Goal: Task Accomplishment & Management: Use online tool/utility

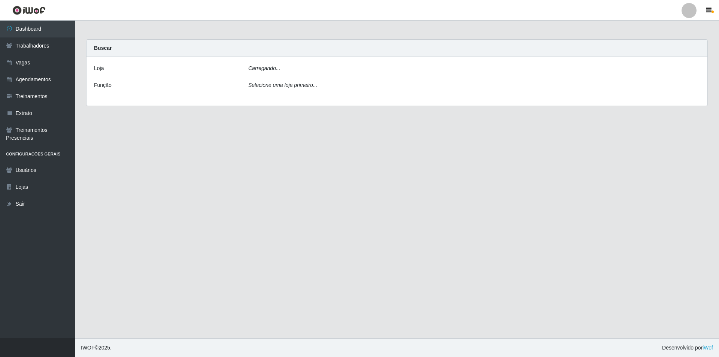
click at [252, 65] on icon "Carregando..." at bounding box center [264, 68] width 32 height 6
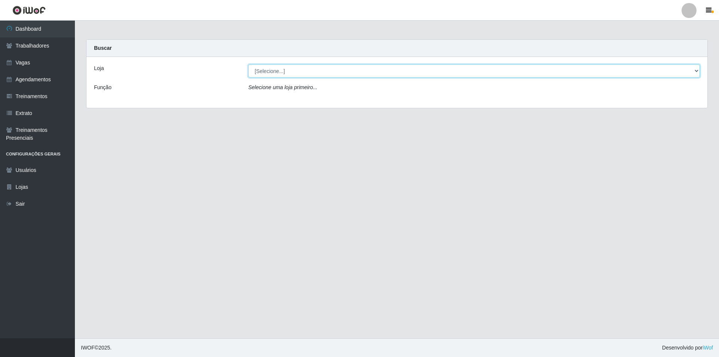
drag, startPoint x: 260, startPoint y: 69, endPoint x: 258, endPoint y: 76, distance: 7.2
click at [260, 69] on select "[Selecione...] Pizza Nostra" at bounding box center [474, 70] width 452 height 13
select select "337"
click at [248, 64] on select "[Selecione...] Pizza Nostra" at bounding box center [474, 70] width 452 height 13
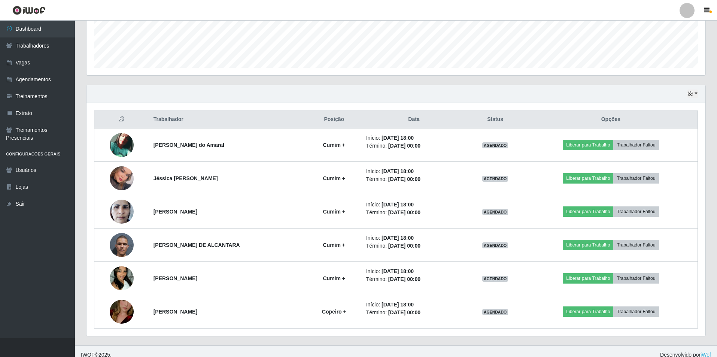
scroll to position [207, 0]
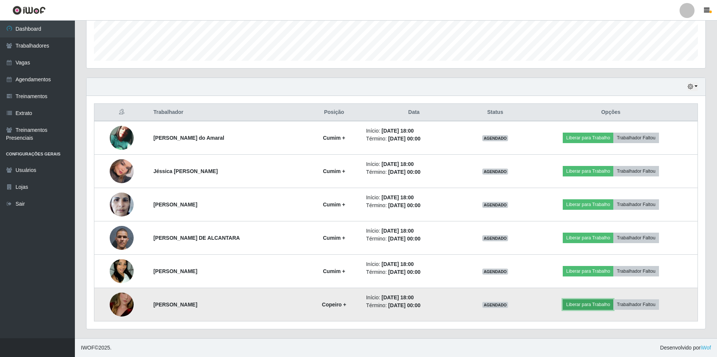
click at [577, 306] on button "Liberar para Trabalho" at bounding box center [588, 304] width 51 height 10
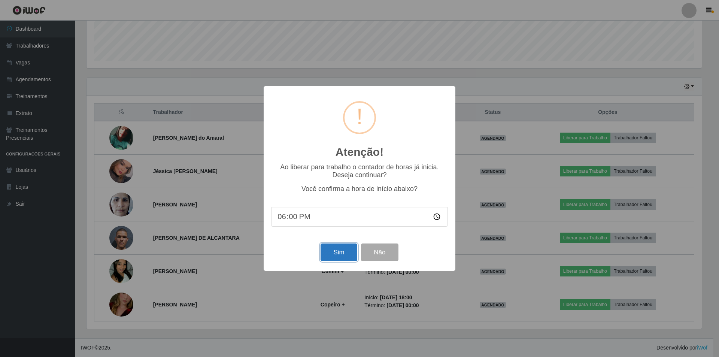
click at [341, 257] on button "Sim" at bounding box center [339, 252] width 36 height 18
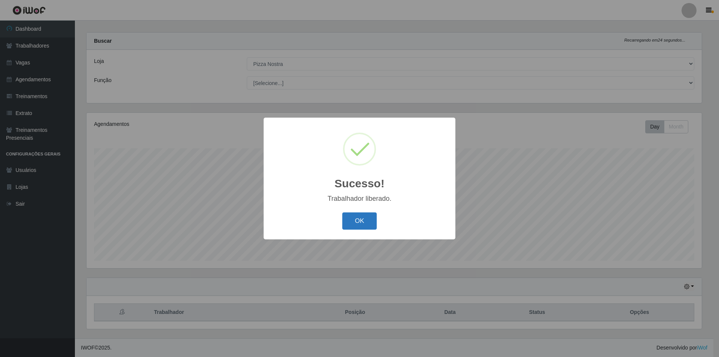
click at [364, 225] on button "OK" at bounding box center [359, 221] width 35 height 18
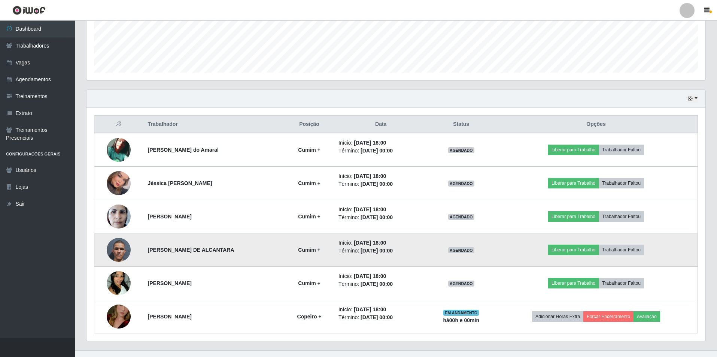
scroll to position [207, 0]
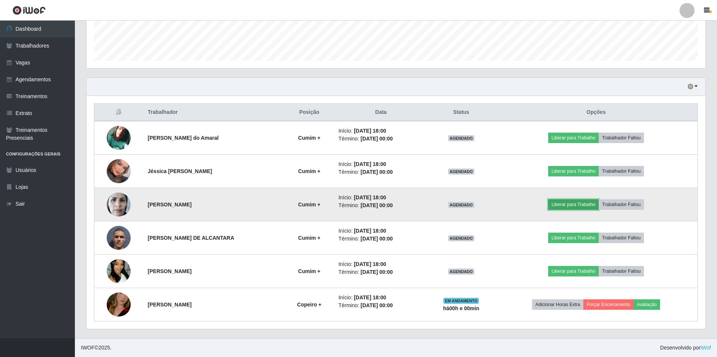
click at [572, 203] on button "Liberar para Trabalho" at bounding box center [573, 204] width 51 height 10
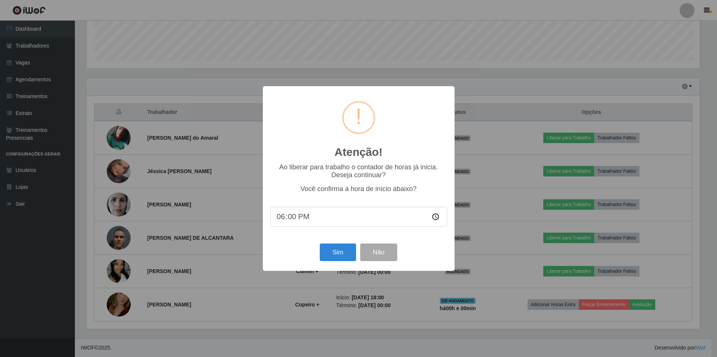
scroll to position [155, 615]
click at [330, 257] on button "Sim" at bounding box center [339, 252] width 36 height 18
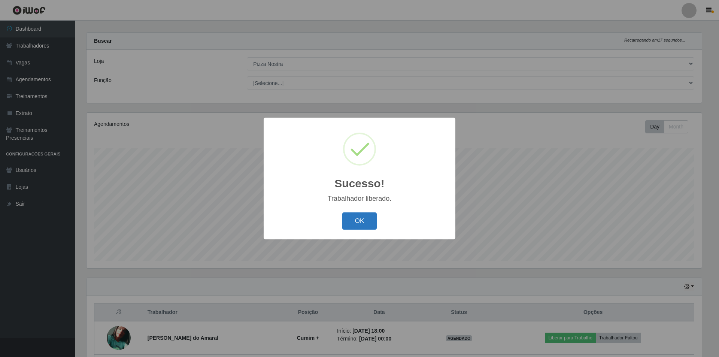
click at [362, 224] on button "OK" at bounding box center [359, 221] width 35 height 18
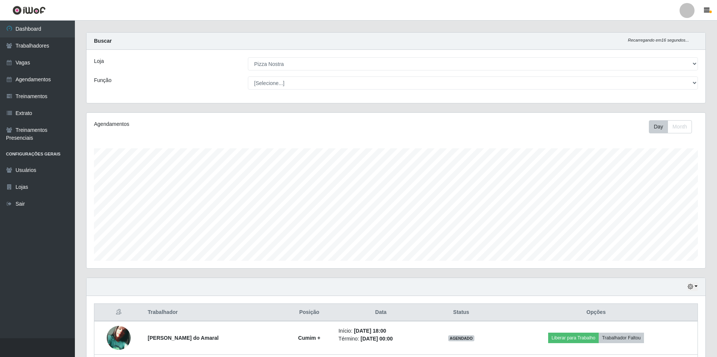
scroll to position [207, 0]
